Goal: Find specific page/section: Find specific page/section

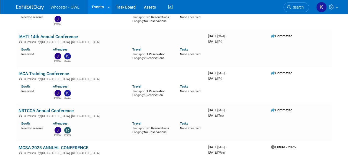
scroll to position [388, 0]
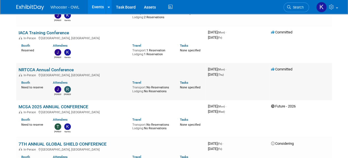
click at [64, 67] on link "NRTCCA Annual Conference" at bounding box center [46, 69] width 55 height 5
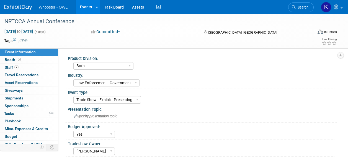
select select "Both"
select select "Law Enforcement - Government"
select select "Trade Show - Exhibit - Presenting"
select select "Yes"
select select "[PERSON_NAME]"
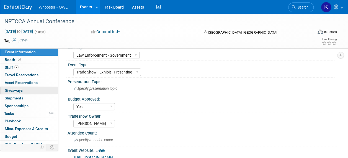
scroll to position [19, 0]
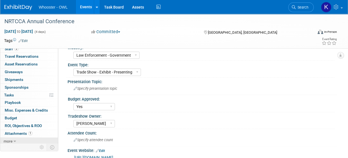
click at [17, 140] on link "more" at bounding box center [29, 141] width 58 height 7
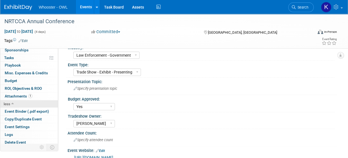
scroll to position [57, 0]
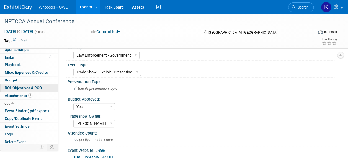
click at [26, 86] on span "ROI, Objectives & ROO 0" at bounding box center [23, 88] width 37 height 4
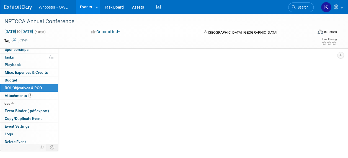
scroll to position [0, 0]
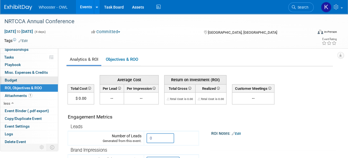
click at [25, 79] on link "Budget" at bounding box center [29, 80] width 58 height 7
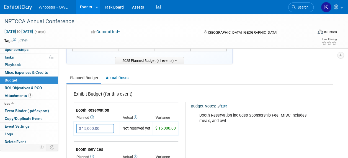
scroll to position [55, 0]
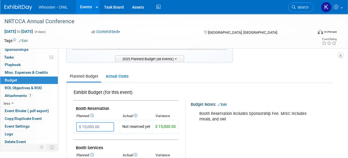
click at [86, 9] on link "Events" at bounding box center [86, 7] width 20 height 14
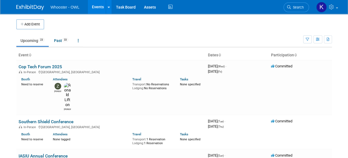
click at [34, 39] on link "Upcoming 23" at bounding box center [32, 40] width 32 height 11
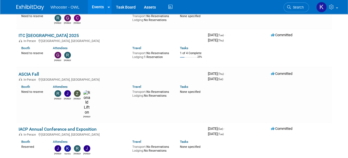
scroll to position [471, 0]
